Goal: Task Accomplishment & Management: Manage account settings

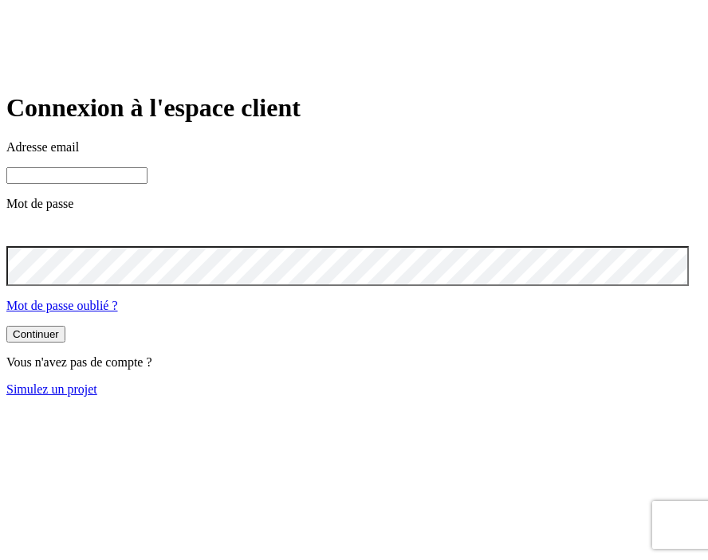
click at [147, 184] on input at bounding box center [76, 175] width 141 height 17
paste input "[PERSON_NAME][DOMAIN_NAME][EMAIL_ADDRESS][DOMAIN_NAME]"
type input "[PERSON_NAME][DOMAIN_NAME][EMAIL_ADDRESS][DOMAIN_NAME]"
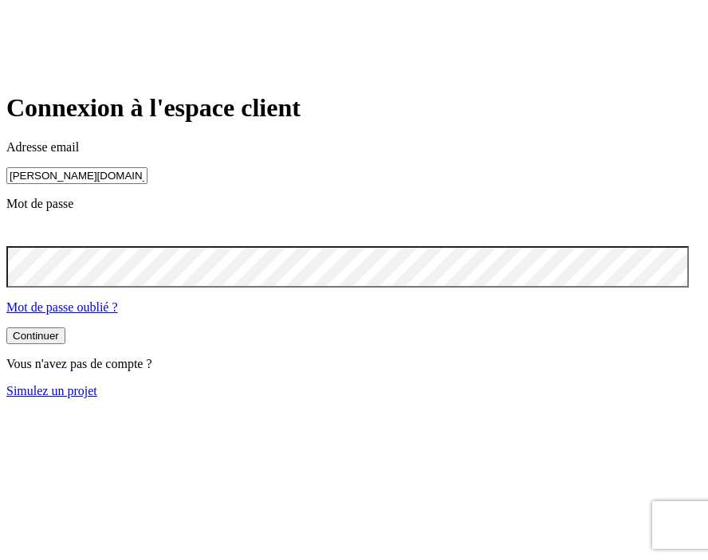
click at [25, 243] on icon at bounding box center [15, 233] width 19 height 19
click at [65, 344] on button "Continuer" at bounding box center [35, 335] width 59 height 17
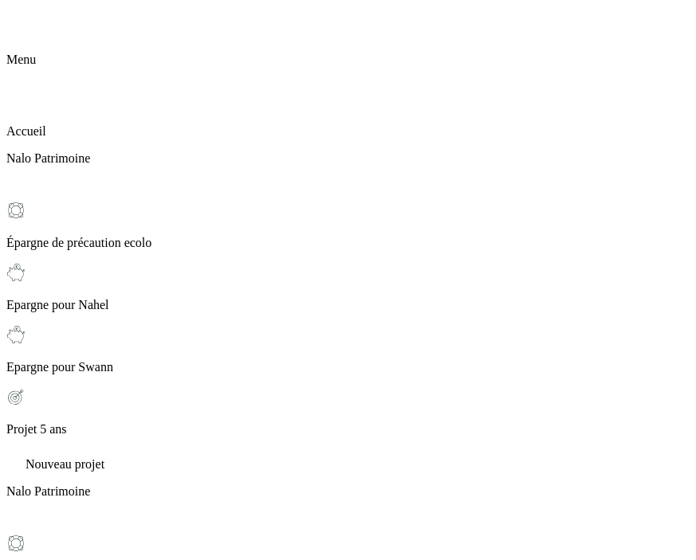
scroll to position [27, 0]
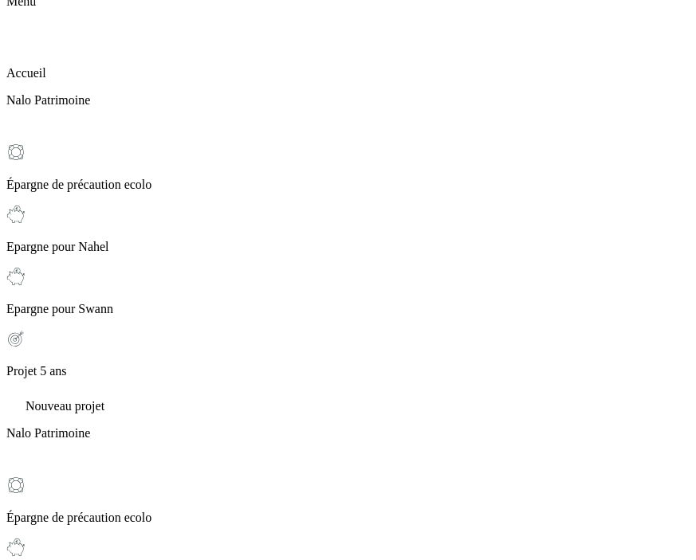
scroll to position [0, 0]
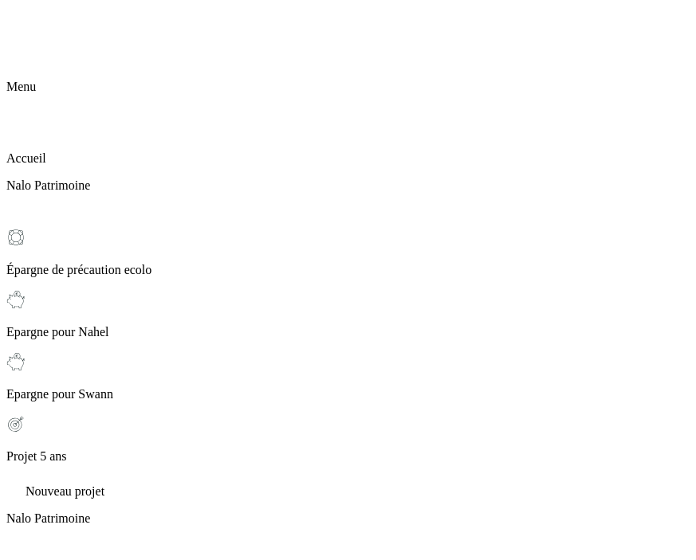
click at [25, 25] on icon at bounding box center [15, 15] width 19 height 19
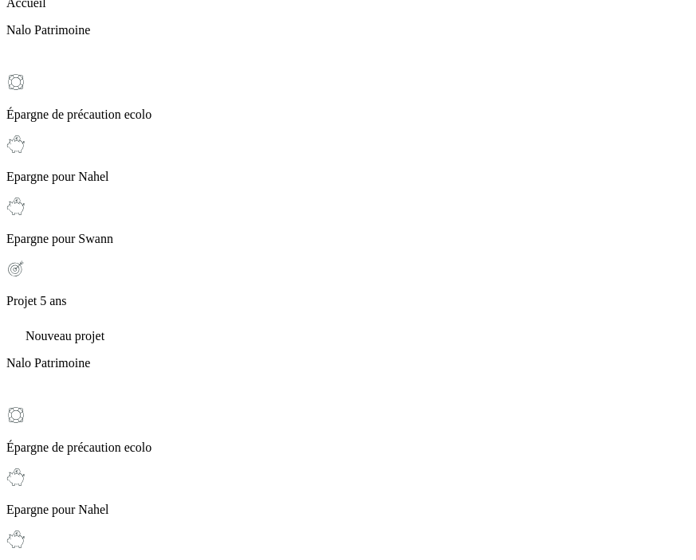
scroll to position [602, 0]
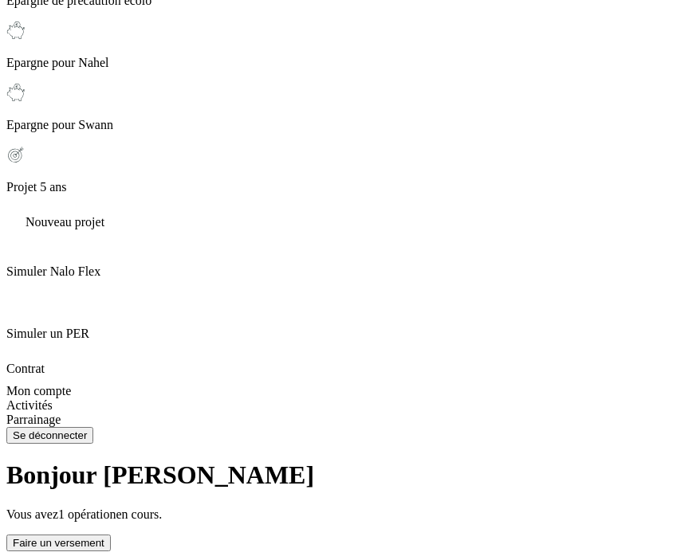
click at [53, 412] on span "Activités" at bounding box center [29, 405] width 46 height 14
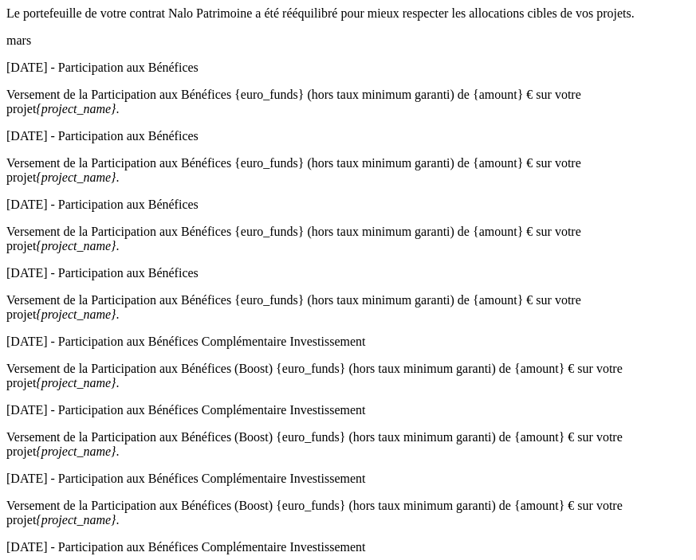
scroll to position [1056, 0]
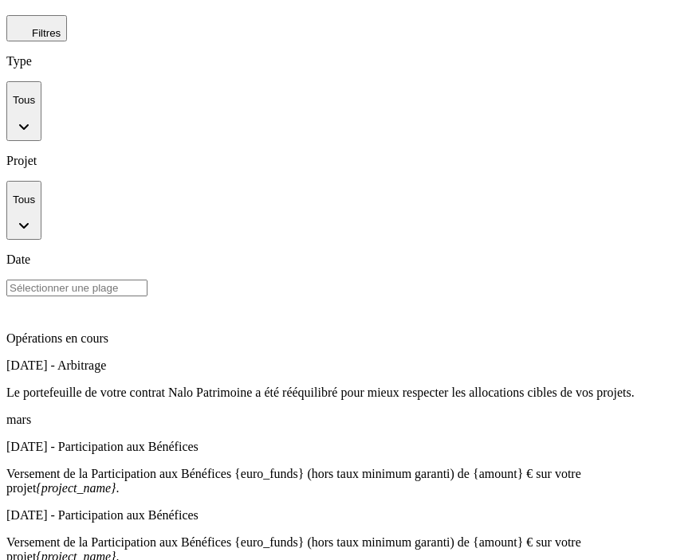
scroll to position [1181, 0]
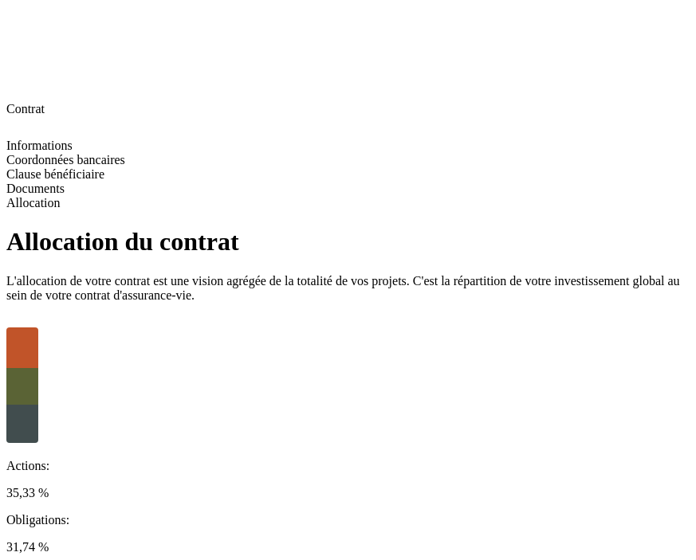
click at [25, 24] on icon at bounding box center [15, 15] width 19 height 19
click at [73, 139] on span "Informations" at bounding box center [39, 146] width 66 height 14
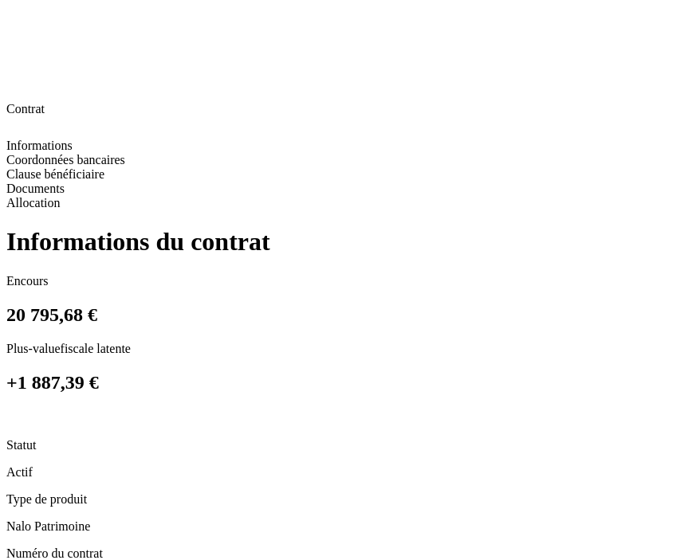
click at [19, 410] on icon at bounding box center [12, 416] width 13 height 13
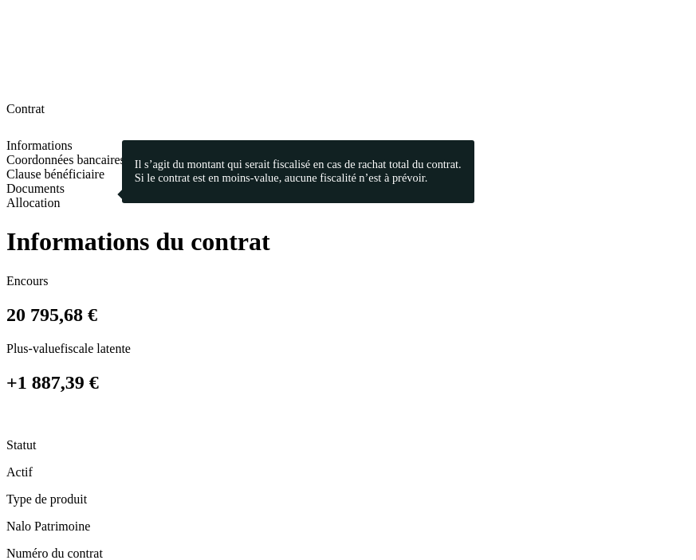
click at [37, 26] on header at bounding box center [347, 42] width 683 height 73
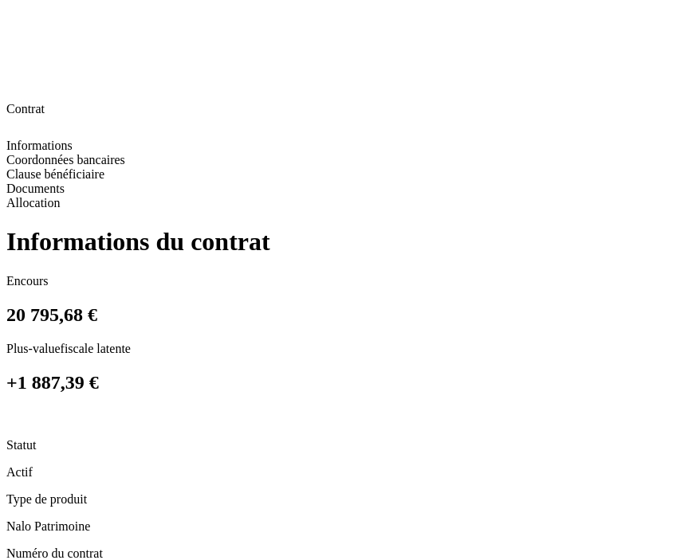
drag, startPoint x: 41, startPoint y: 28, endPoint x: 27, endPoint y: 29, distance: 13.6
click at [40, 29] on header at bounding box center [347, 42] width 683 height 73
click at [24, 25] on icon at bounding box center [15, 15] width 19 height 19
click at [22, 120] on icon at bounding box center [15, 125] width 11 height 11
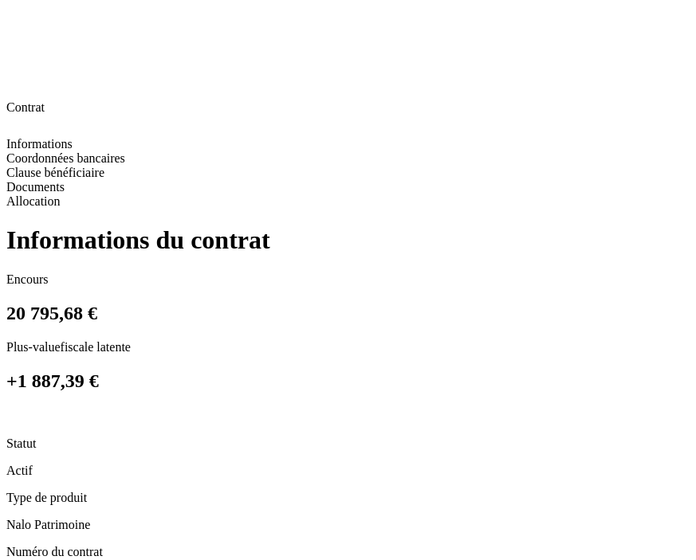
click at [17, 22] on icon at bounding box center [15, 14] width 19 height 19
click at [18, 82] on icon at bounding box center [15, 87] width 11 height 11
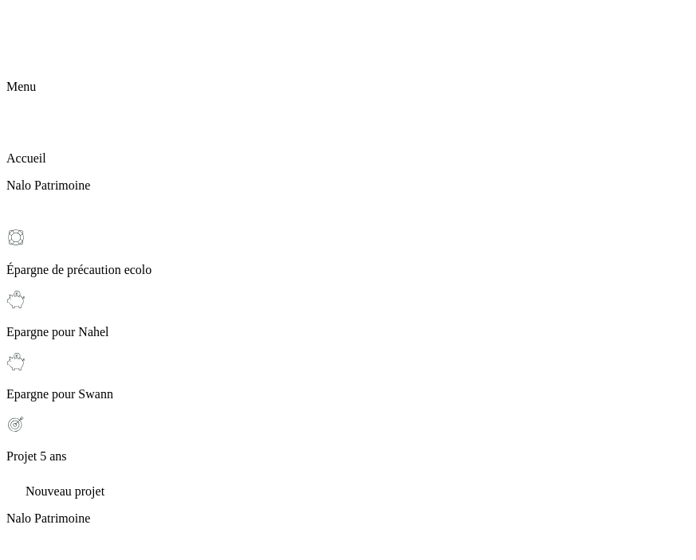
click at [68, 151] on p "Accueil" at bounding box center [347, 158] width 683 height 14
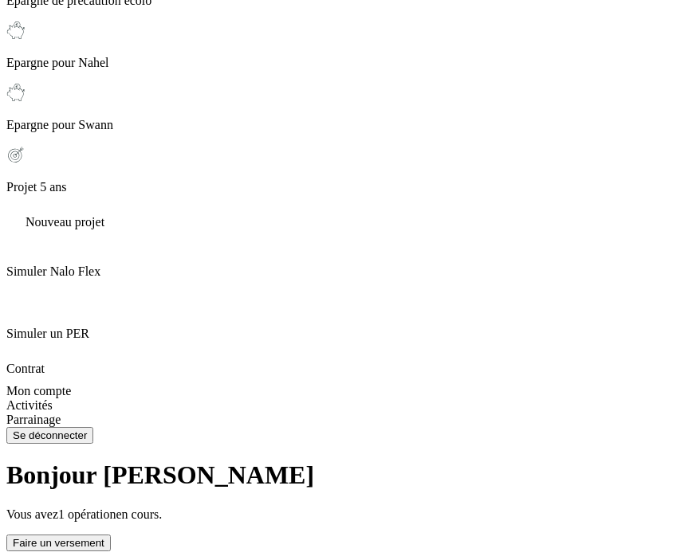
scroll to position [64, 0]
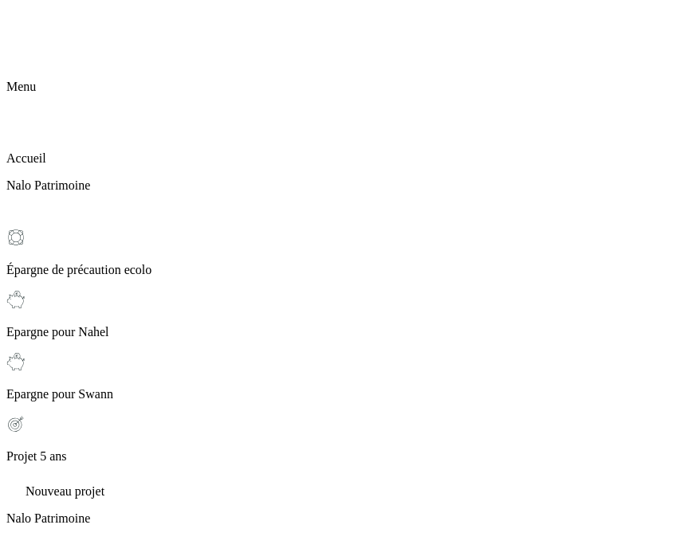
drag, startPoint x: 67, startPoint y: 125, endPoint x: 94, endPoint y: 126, distance: 27.1
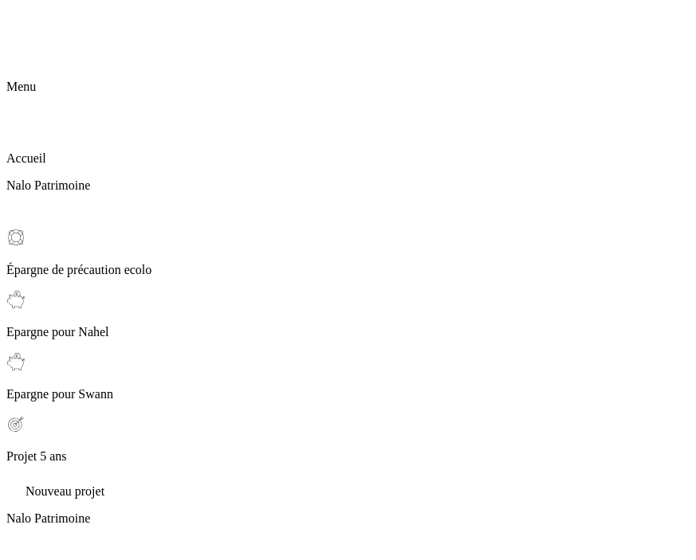
scroll to position [14, 0]
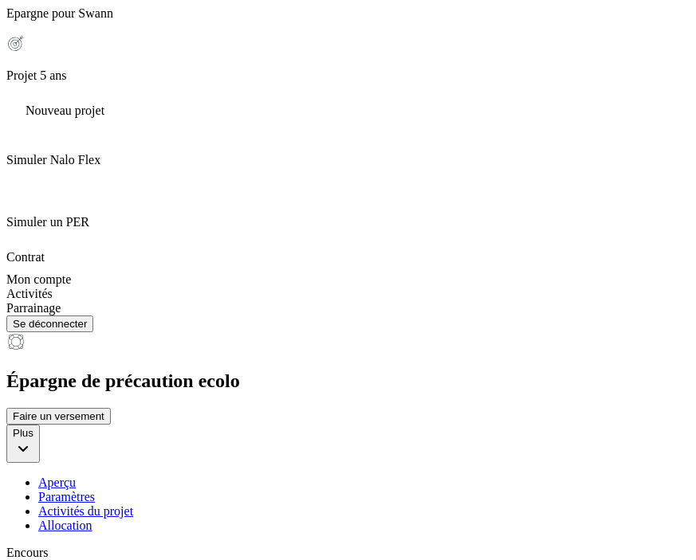
scroll to position [412, 0]
